Goal: Task Accomplishment & Management: Manage account settings

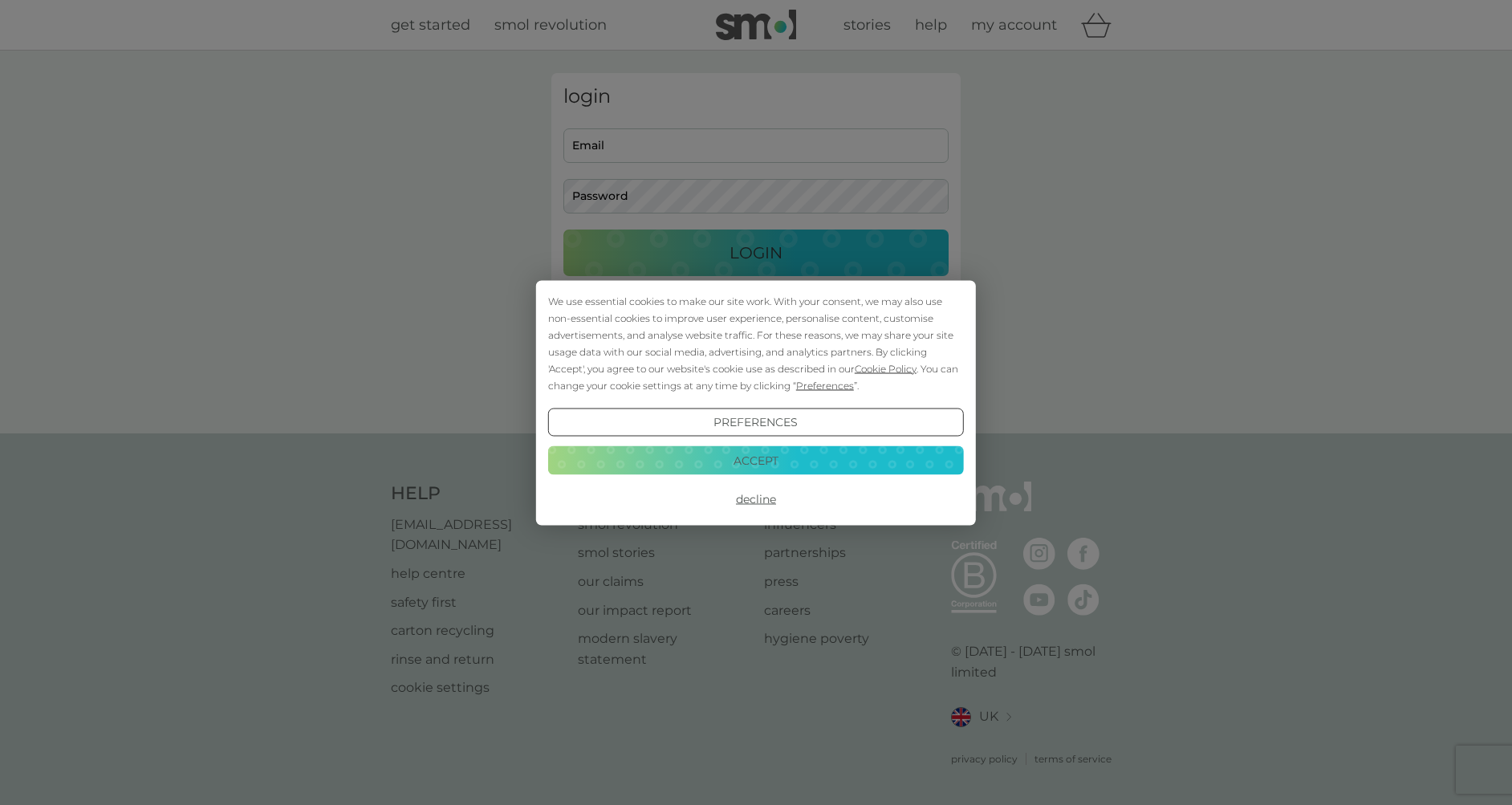
click at [780, 452] on button "Accept" at bounding box center [756, 461] width 415 height 28
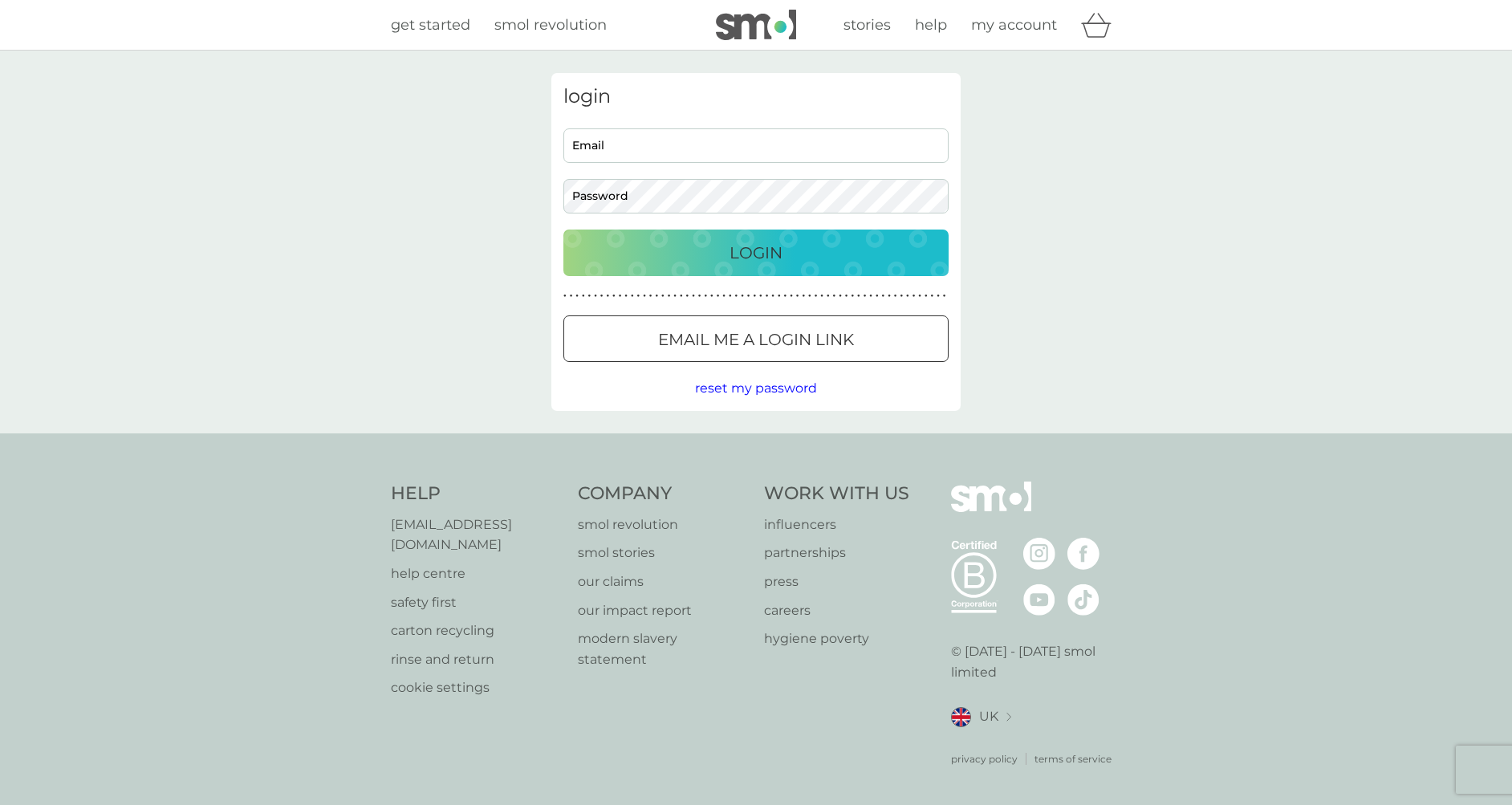
click at [682, 152] on input "Email" at bounding box center [756, 145] width 385 height 34
type input "germoleene@gmail.com"
click at [773, 139] on input "Email" at bounding box center [756, 145] width 385 height 34
type input "germoleene@gmail.com"
click at [563, 230] on button "Login" at bounding box center [756, 253] width 385 height 47
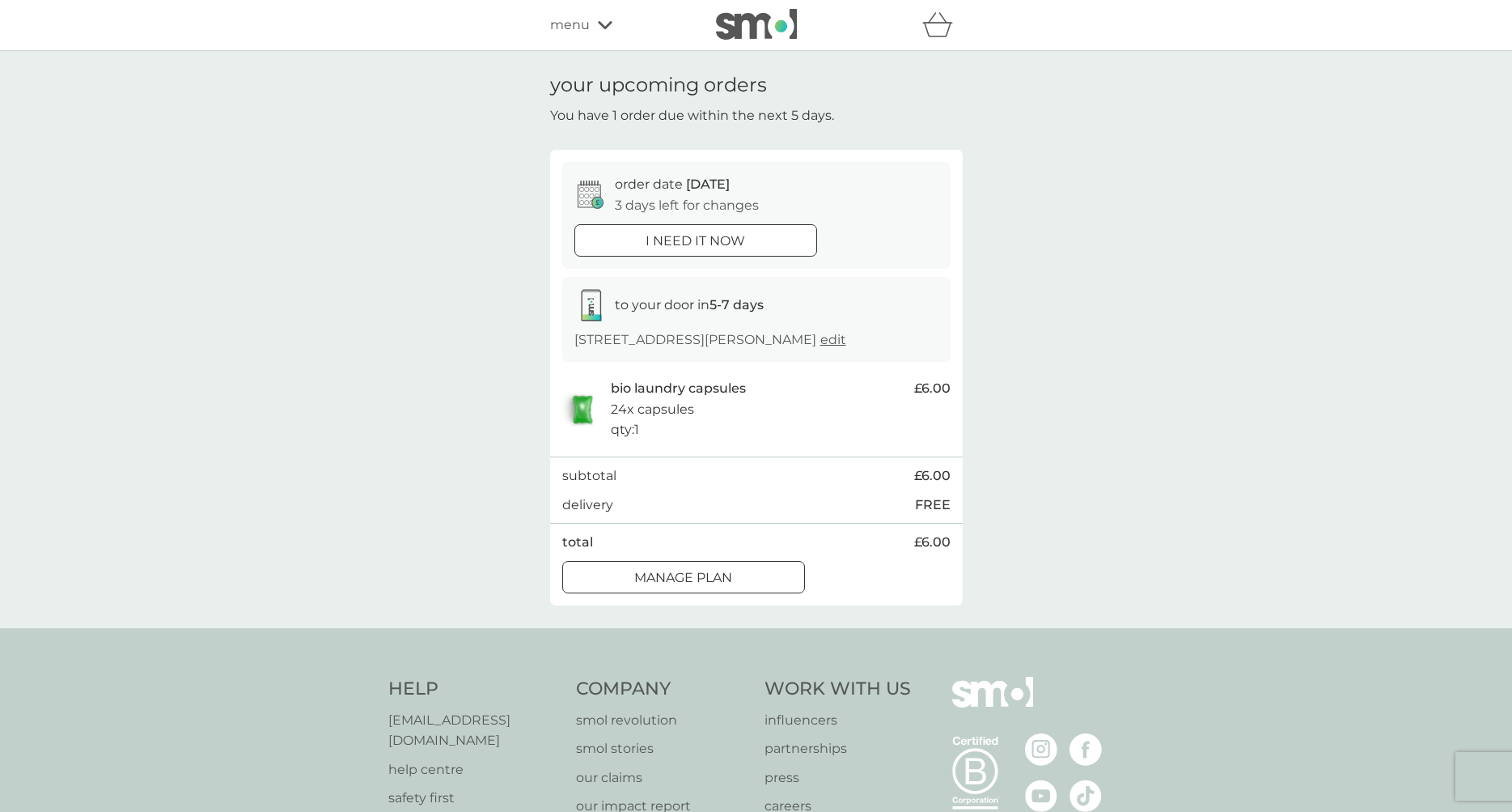
click at [701, 596] on div "order date [DATE] 3 days left for changes i need it now to your door in 5-7 day…" at bounding box center [756, 377] width 412 height 455
click at [703, 590] on button "Manage plan" at bounding box center [683, 577] width 242 height 32
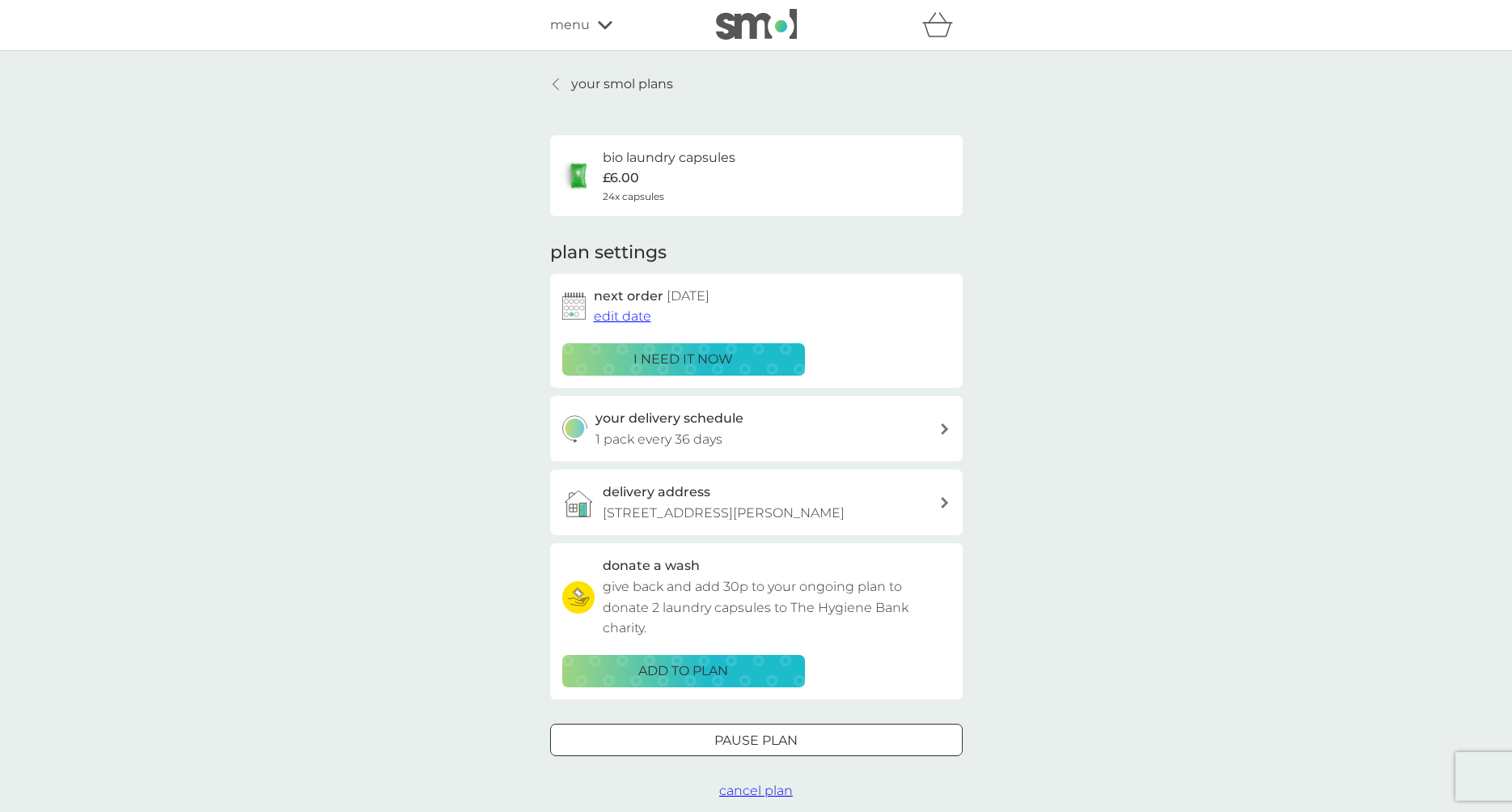
click at [614, 76] on p "your smol plans" at bounding box center [622, 84] width 102 height 21
